Goal: Information Seeking & Learning: Find specific fact

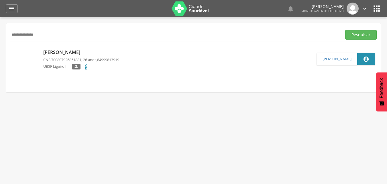
click at [0, 28] on div " Supervisão  Distritos  Ubs Coordenador: - Queimadas / PB Intervalo de Tempo…" at bounding box center [193, 109] width 387 height 184
type input "**********"
click at [345, 30] on button "Pesquisar" at bounding box center [361, 35] width 32 height 10
drag, startPoint x: 61, startPoint y: 36, endPoint x: 0, endPoint y: 34, distance: 60.8
click at [0, 34] on div " Supervisão  Distritos  Ubs Coordenador: - Queimadas / PB Intervalo de Tempo…" at bounding box center [193, 109] width 387 height 184
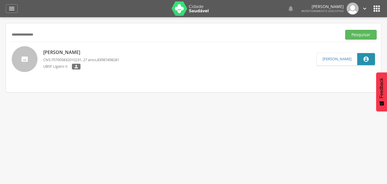
click at [0, 37] on div " Supervisão  Distritos  Ubs Coordenador: - Queimadas / PB Intervalo de Tempo…" at bounding box center [193, 109] width 387 height 184
click at [0, 36] on div " Supervisão  Distritos  Ubs Coordenador: - Queimadas / PB Intervalo de Tempo…" at bounding box center [193, 109] width 387 height 184
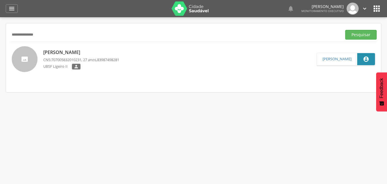
click at [0, 36] on div " Supervisão  Distritos  Ubs Coordenador: - Queimadas / PB Intervalo de Tempo…" at bounding box center [193, 109] width 387 height 184
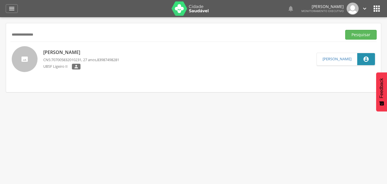
click at [0, 36] on div " Supervisão  Distritos  Ubs Coordenador: - Queimadas / PB Intervalo de Tempo…" at bounding box center [193, 109] width 387 height 184
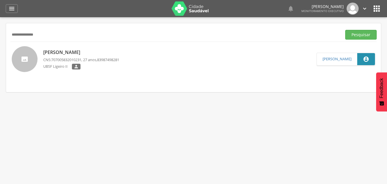
click at [0, 36] on div " Supervisão  Distritos  Ubs Coordenador: - Queimadas / PB Intervalo de Tempo…" at bounding box center [193, 109] width 387 height 184
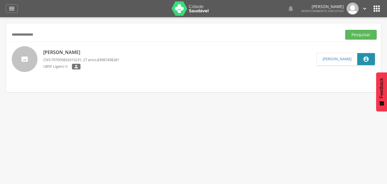
click at [0, 36] on div " Supervisão  Distritos  Ubs Coordenador: - Queimadas / PB Intervalo de Tempo…" at bounding box center [193, 109] width 387 height 184
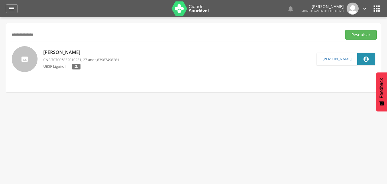
click at [0, 36] on div " Supervisão  Distritos  Ubs Coordenador: - Queimadas / PB Intervalo de Tempo…" at bounding box center [193, 109] width 387 height 184
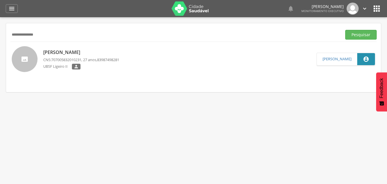
click at [0, 36] on div " Supervisão  Distritos  Ubs Coordenador: - Queimadas / PB Intervalo de Tempo…" at bounding box center [193, 109] width 387 height 184
click at [13, 46] on div "[PERSON_NAME] CNS: 707005832010231 , 27 anos, 83987498281 UBSF Ligeiro II   […" at bounding box center [193, 59] width 375 height 34
click at [26, 68] on div at bounding box center [25, 59] width 26 height 26
type input "**********"
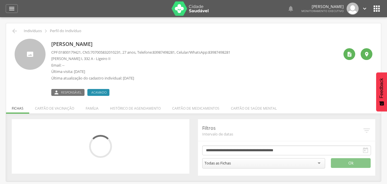
click at [26, 68] on div at bounding box center [30, 54] width 31 height 31
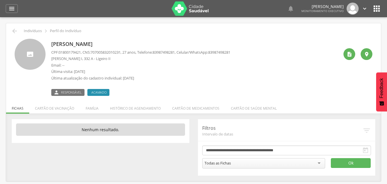
click at [21, 69] on div "[PERSON_NAME] CPF: 01800179421 , CNS: [PHONE_NUMBER] , 27 anos, Telefone: [PHON…" at bounding box center [194, 67] width 358 height 57
click at [9, 81] on div " Indivíduos  Perfil do Indivíduo [PERSON_NAME] CPF: 01800179421 , CNS: [PHONE…" at bounding box center [193, 102] width 375 height 158
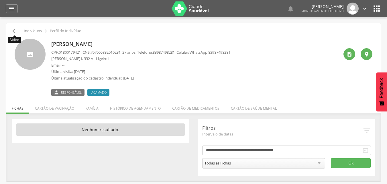
click at [12, 32] on icon "" at bounding box center [14, 30] width 7 height 7
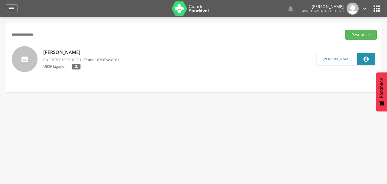
type input "**********"
click at [345, 30] on button "Pesquisar" at bounding box center [361, 35] width 32 height 10
